Goal: Task Accomplishment & Management: Use online tool/utility

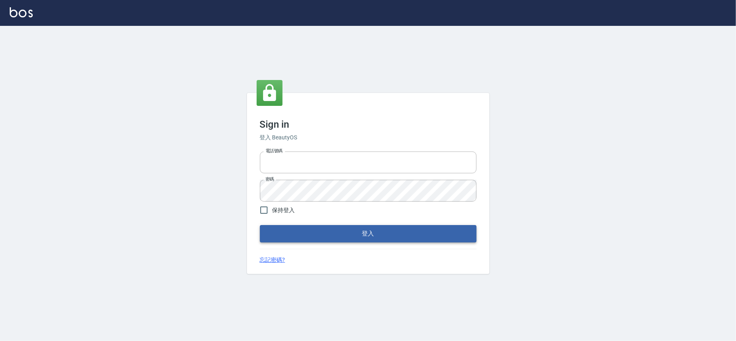
type input "28261007"
click at [431, 230] on button "登入" at bounding box center [368, 233] width 217 height 17
